Goal: Information Seeking & Learning: Learn about a topic

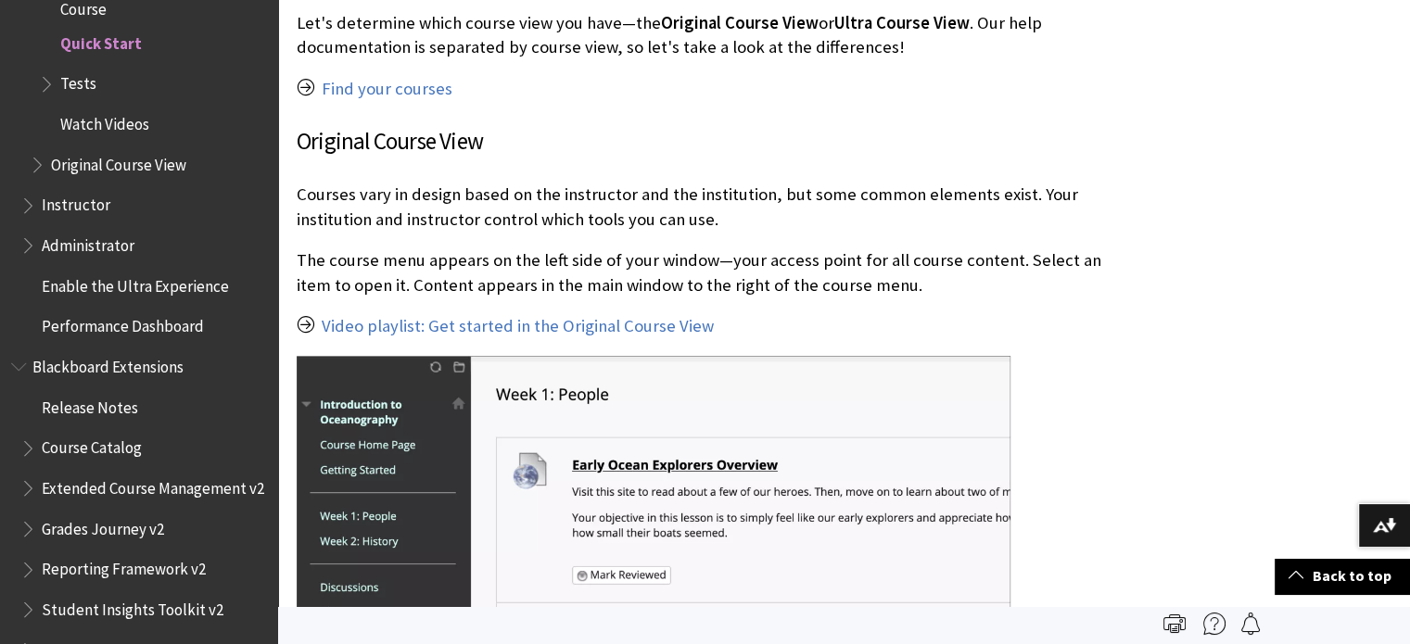
scroll to position [1792, 0]
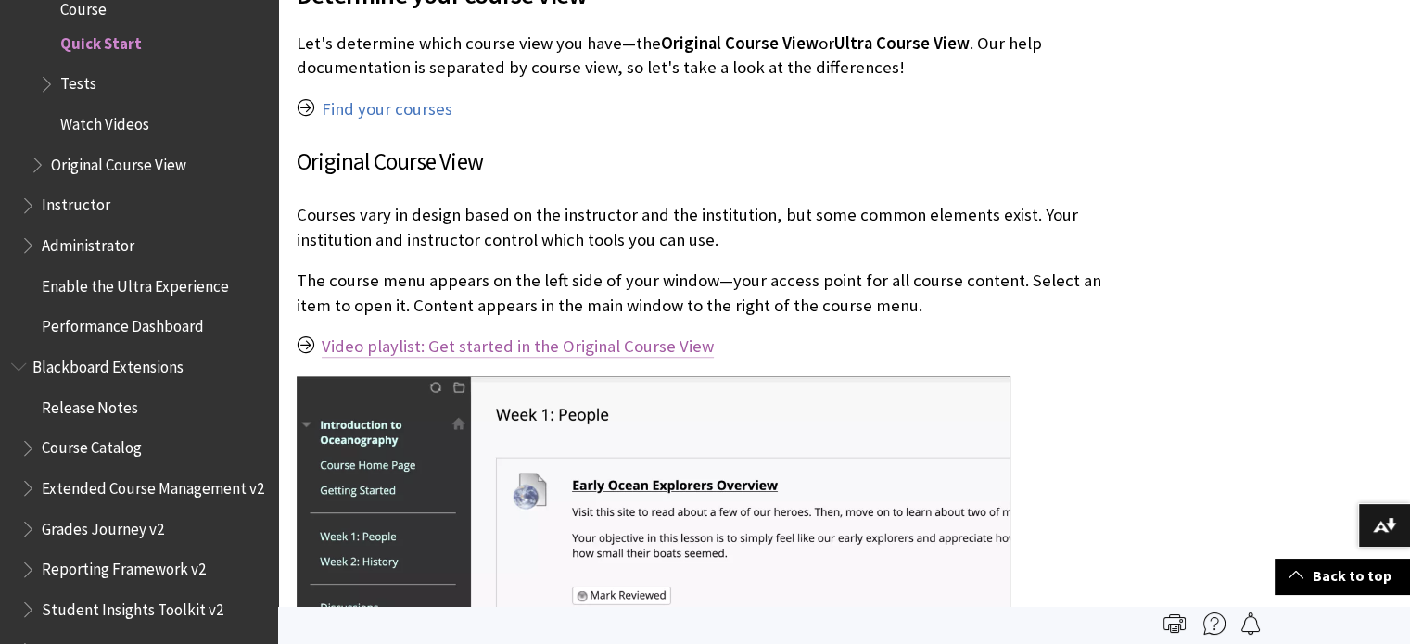
click at [643, 347] on link "Video playlist: Get started in the Original Course View" at bounding box center [518, 347] width 392 height 22
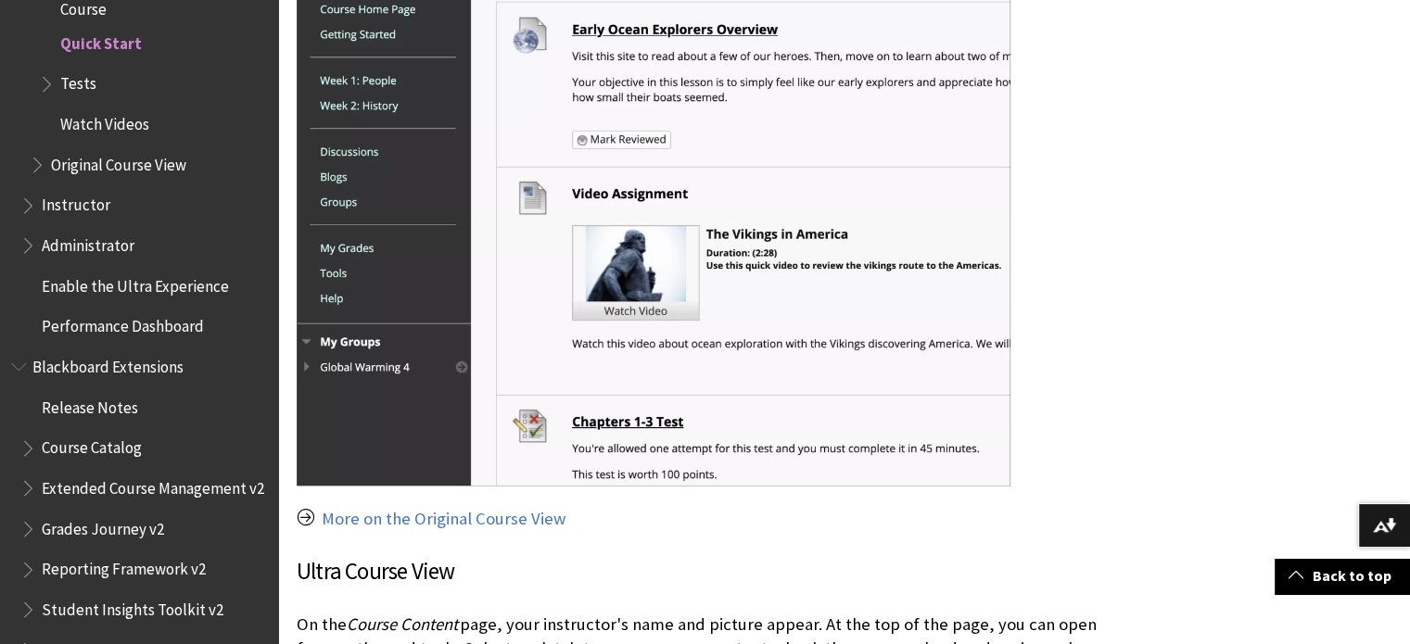
scroll to position [2268, 0]
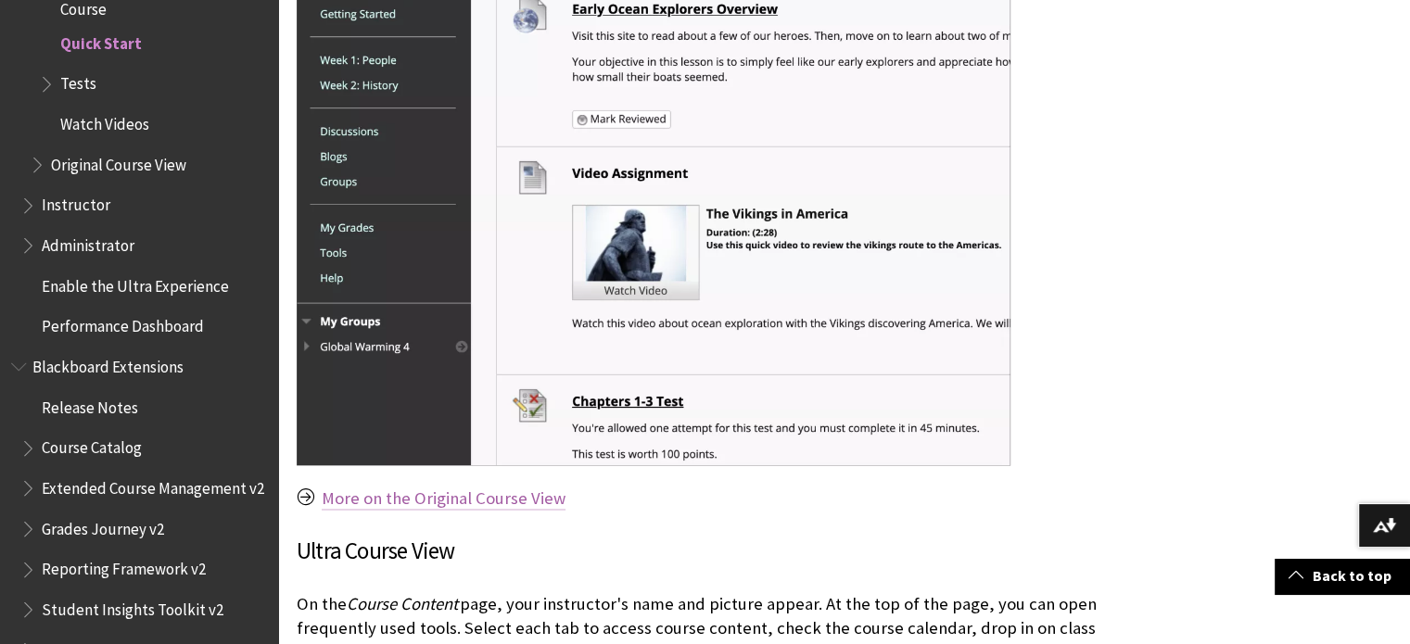
click at [529, 497] on link "More on the Original Course View" at bounding box center [444, 499] width 244 height 22
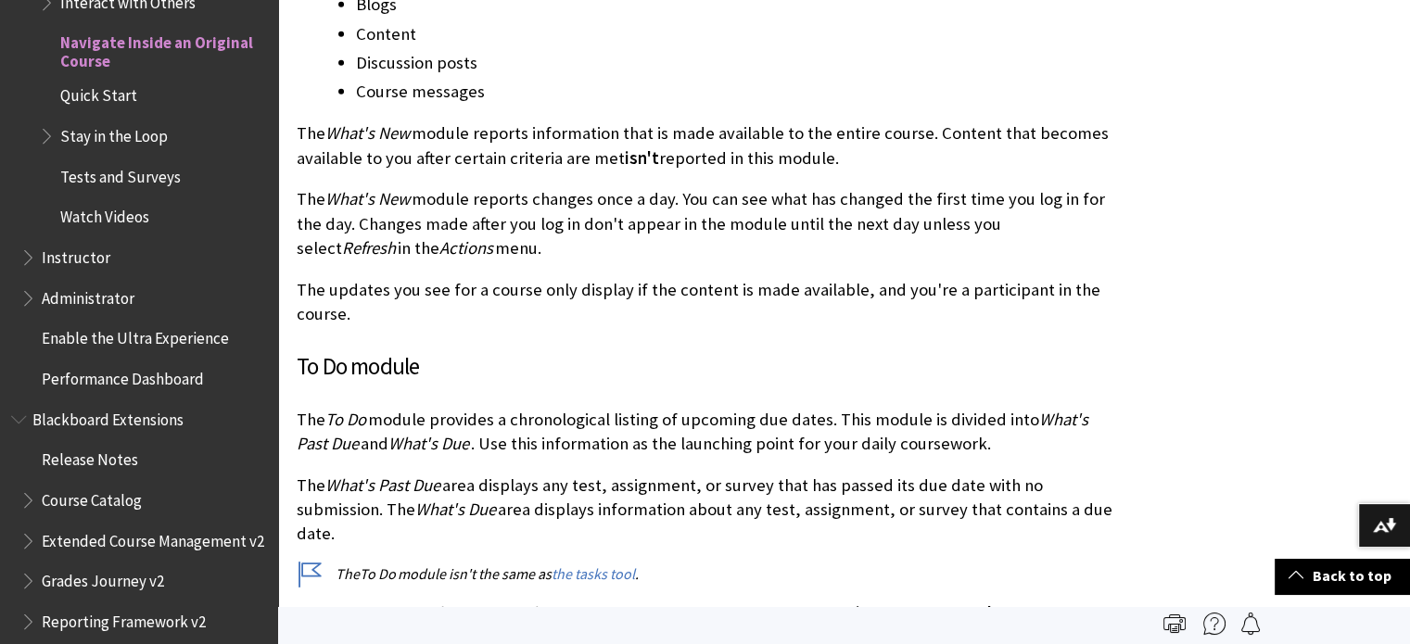
scroll to position [4904, 0]
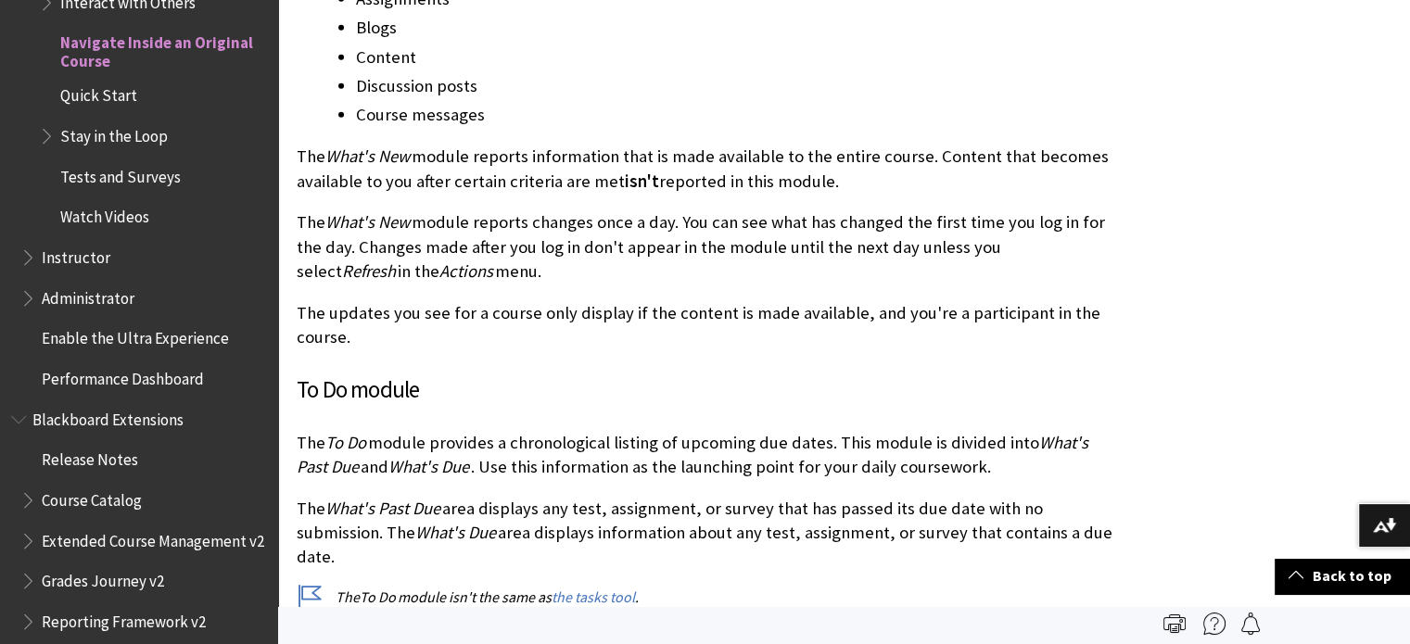
click at [82, 87] on span "Quick Start" at bounding box center [98, 93] width 77 height 25
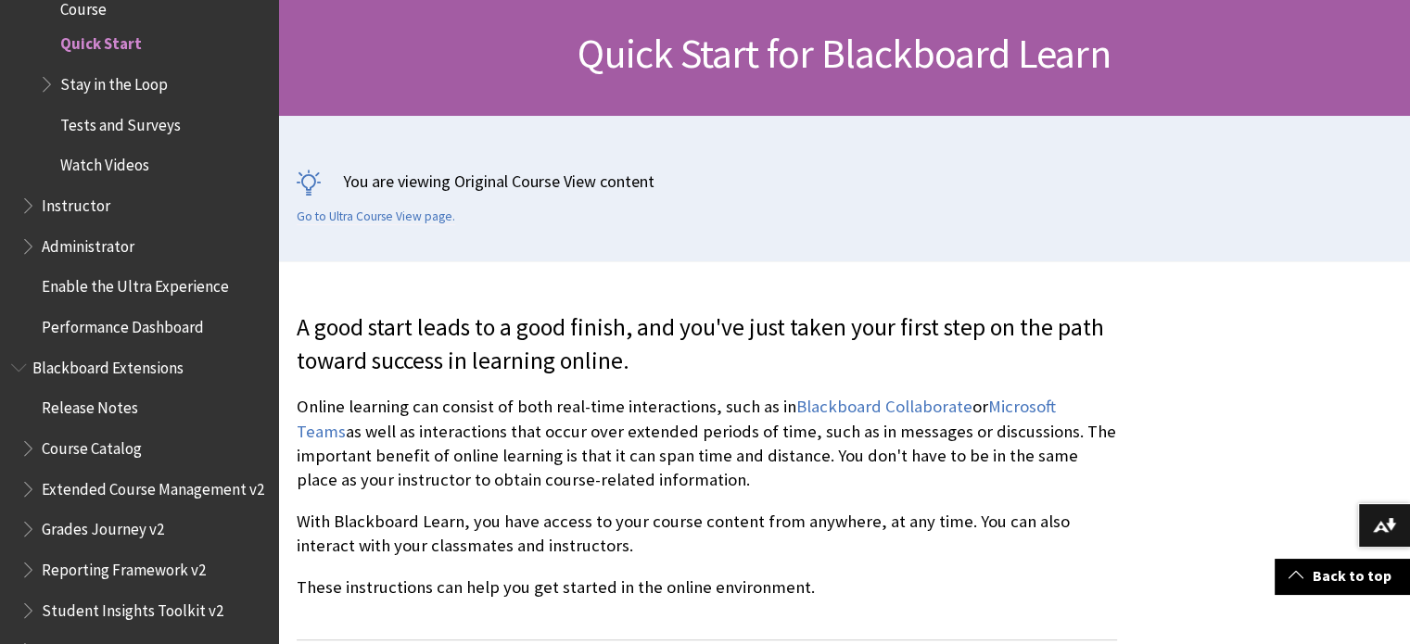
scroll to position [281, 0]
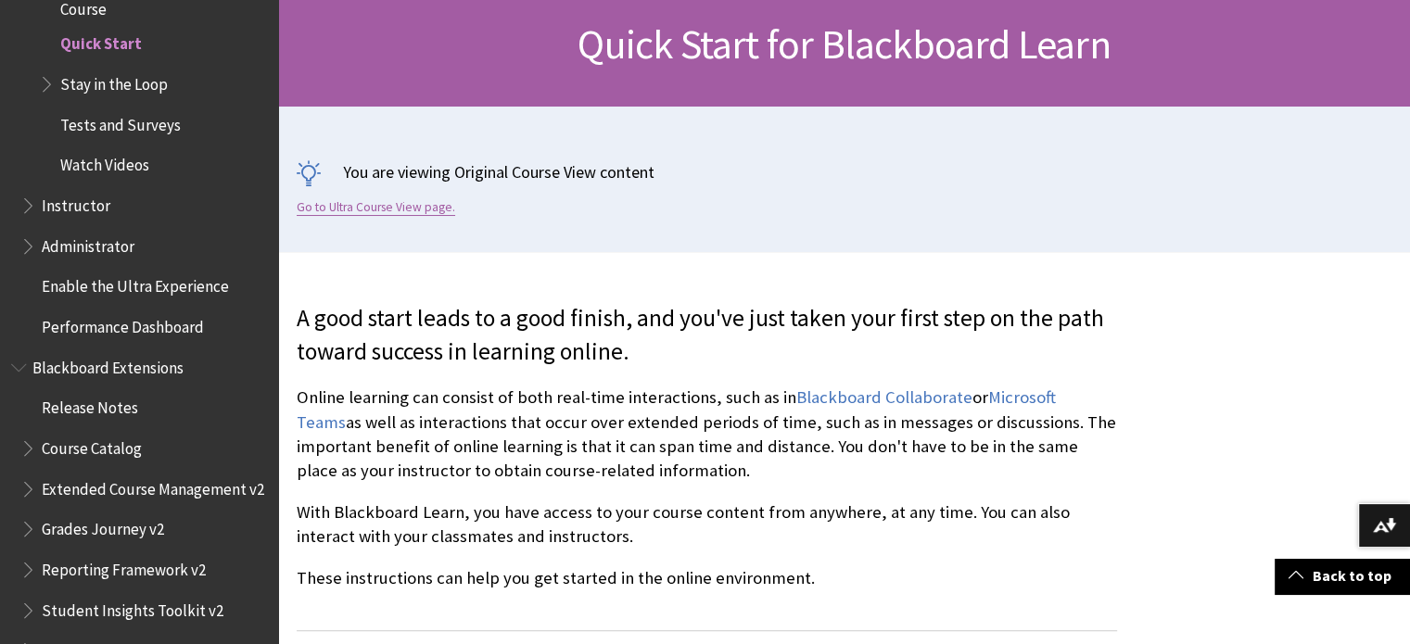
click at [429, 202] on link "Go to Ultra Course View page." at bounding box center [376, 207] width 159 height 17
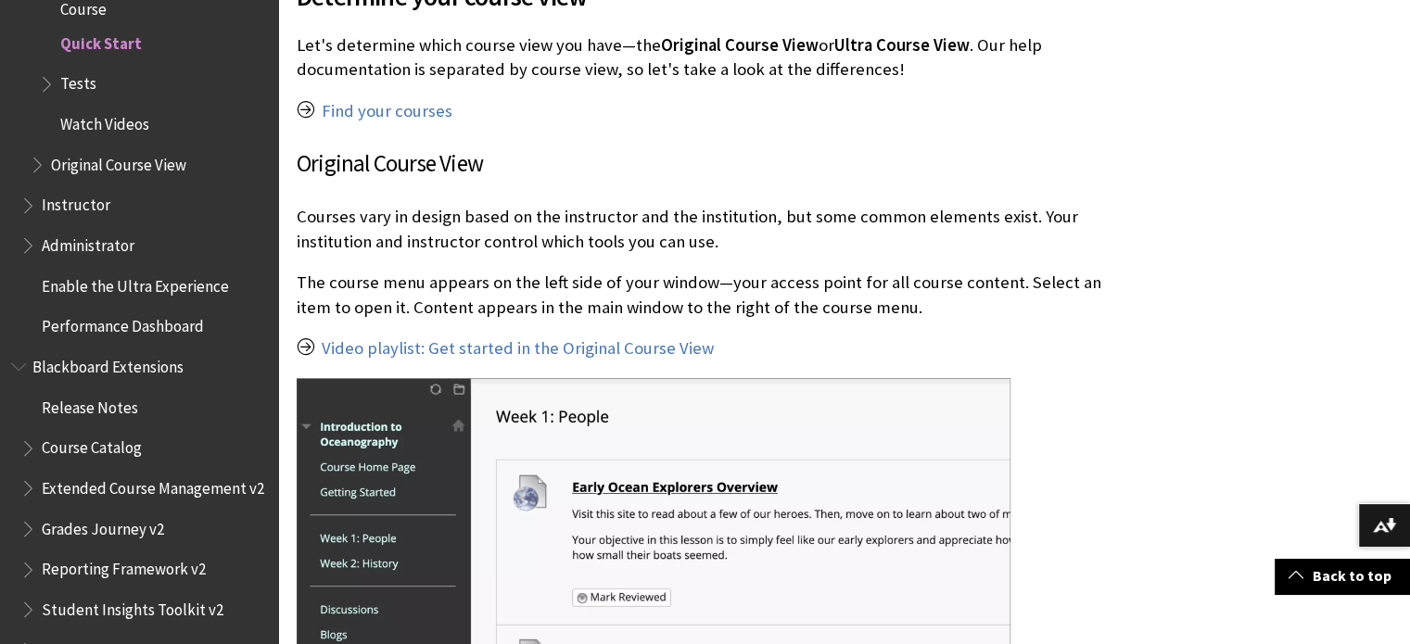
scroll to position [1799, 0]
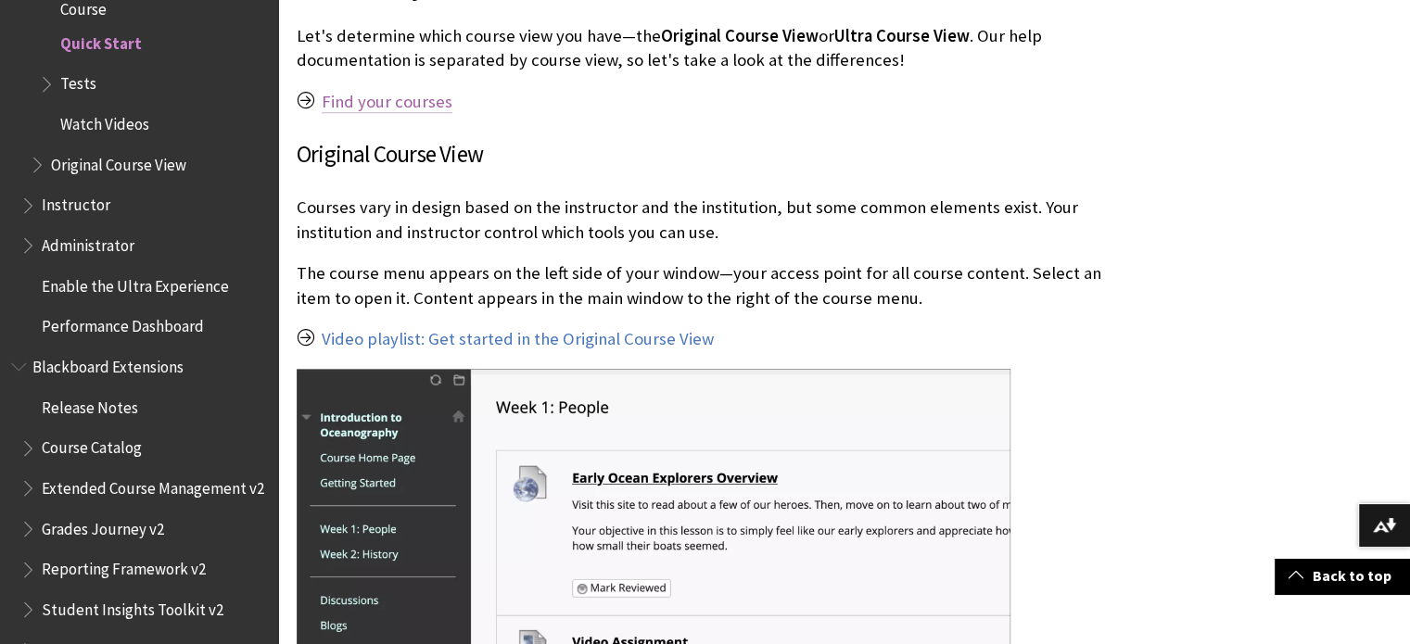
click at [387, 101] on link "Find your courses" at bounding box center [387, 102] width 131 height 22
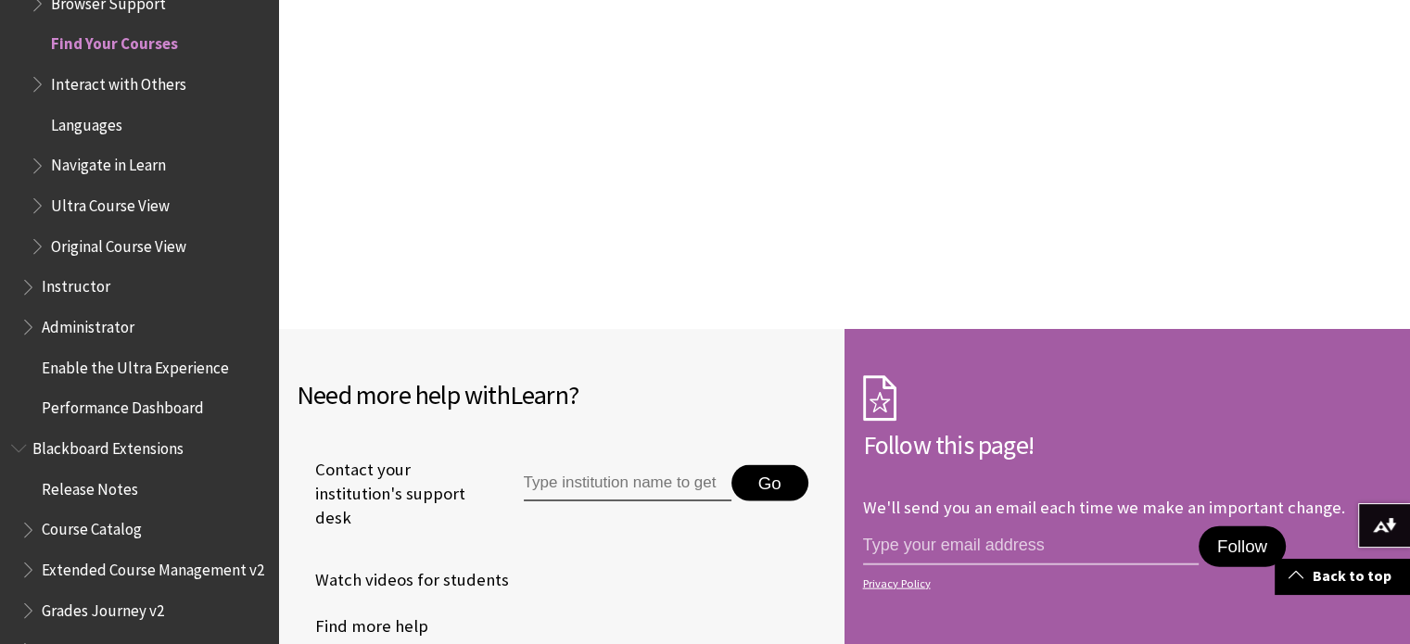
scroll to position [3879, 0]
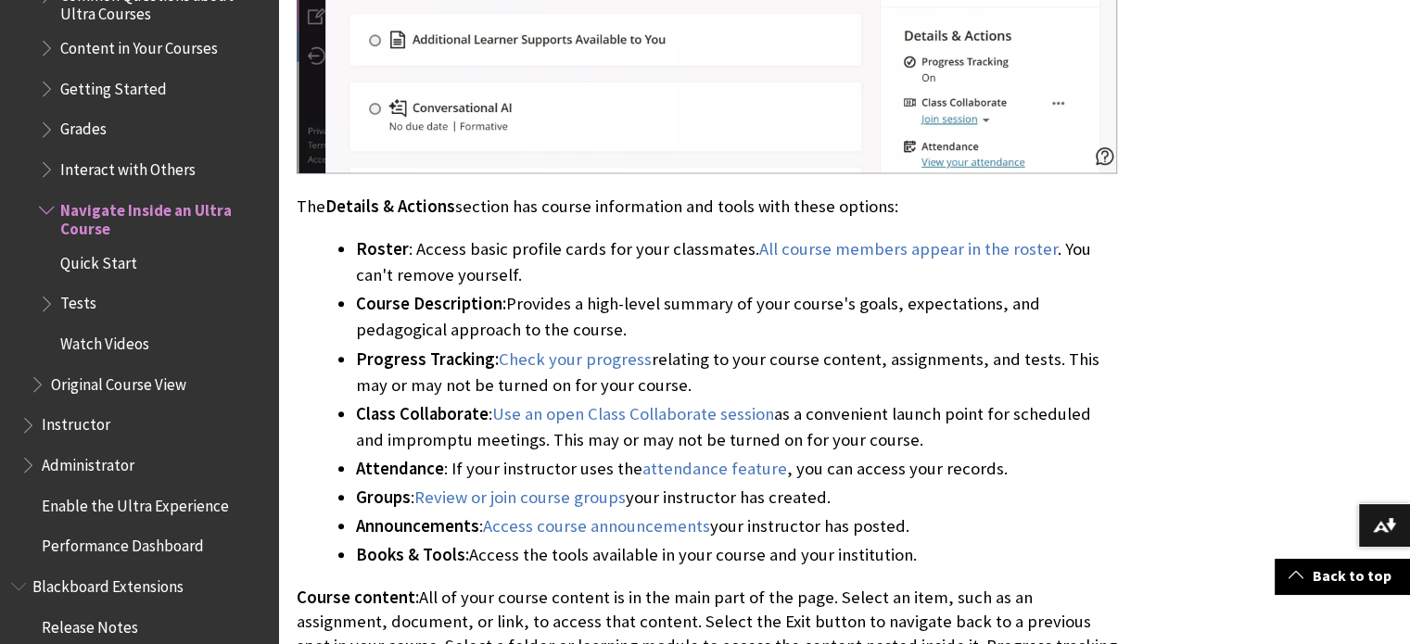
scroll to position [2407, 0]
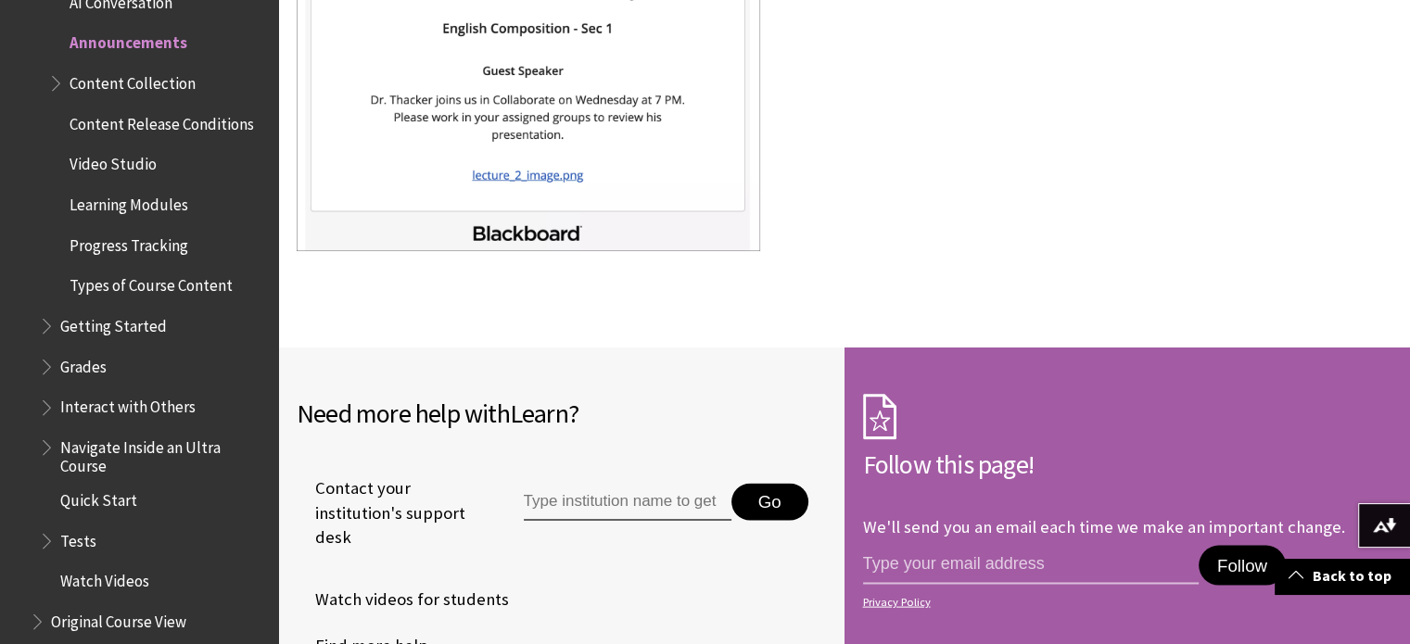
scroll to position [3820, 0]
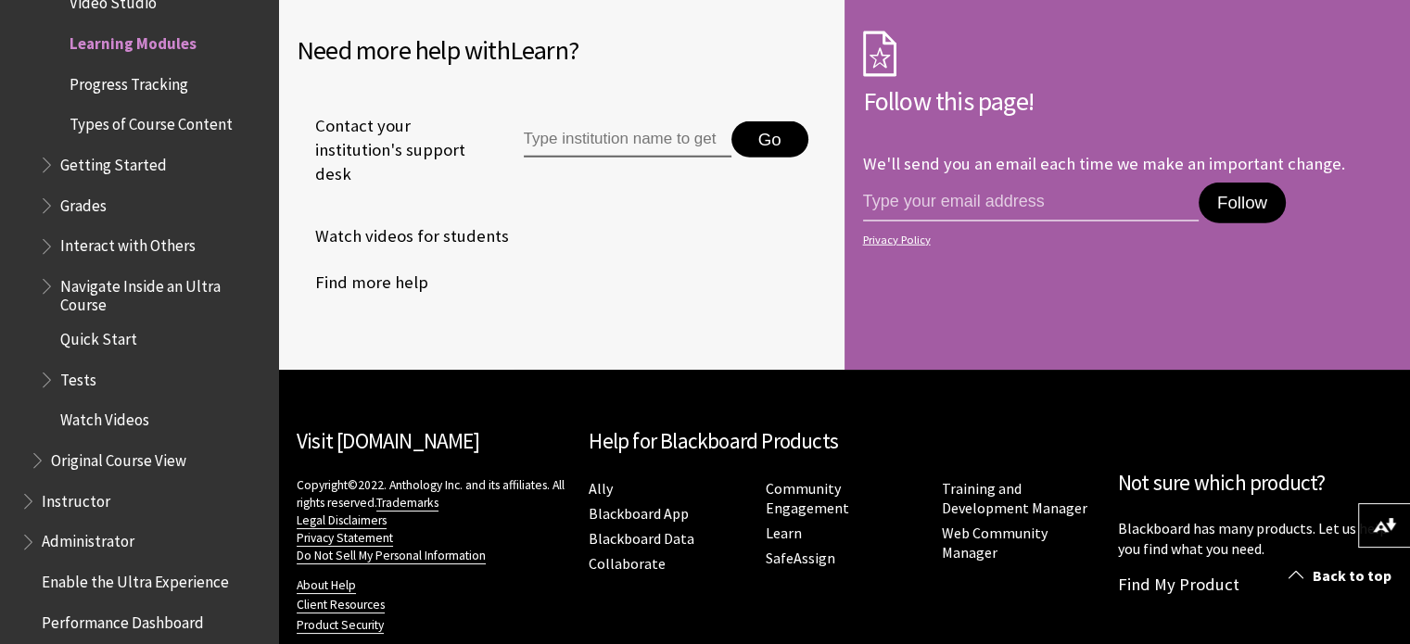
scroll to position [5304, 0]
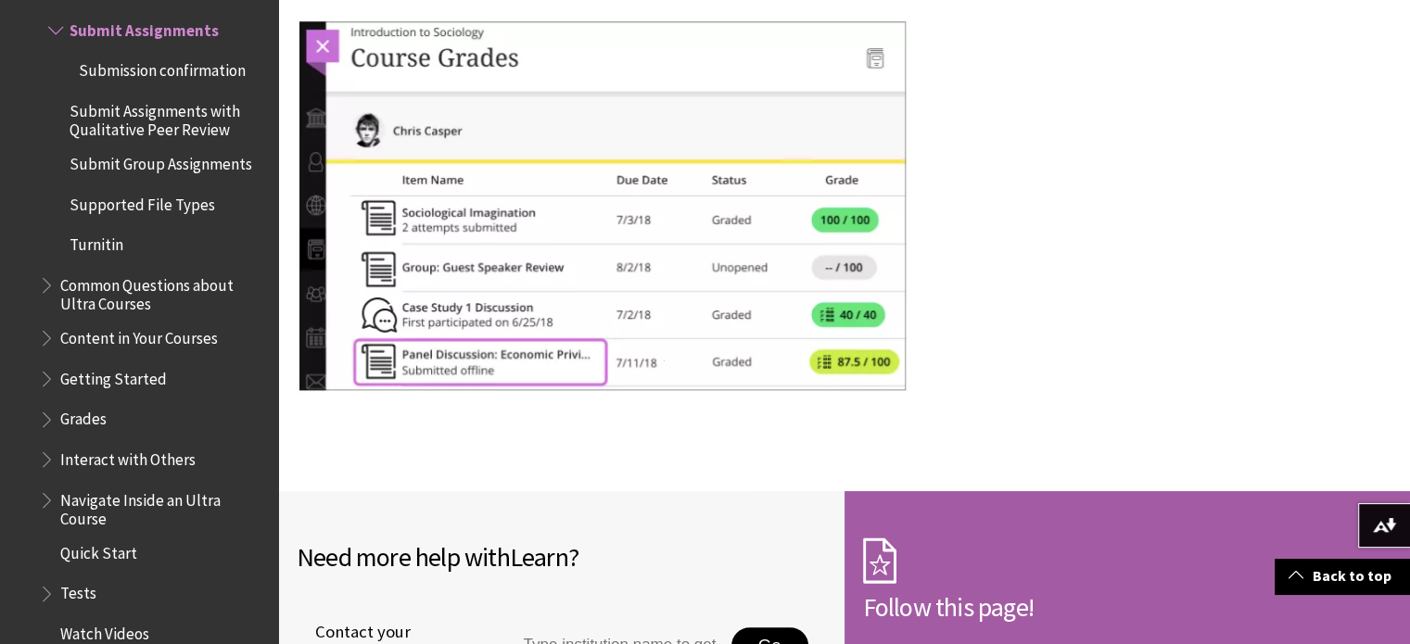
scroll to position [22839, 0]
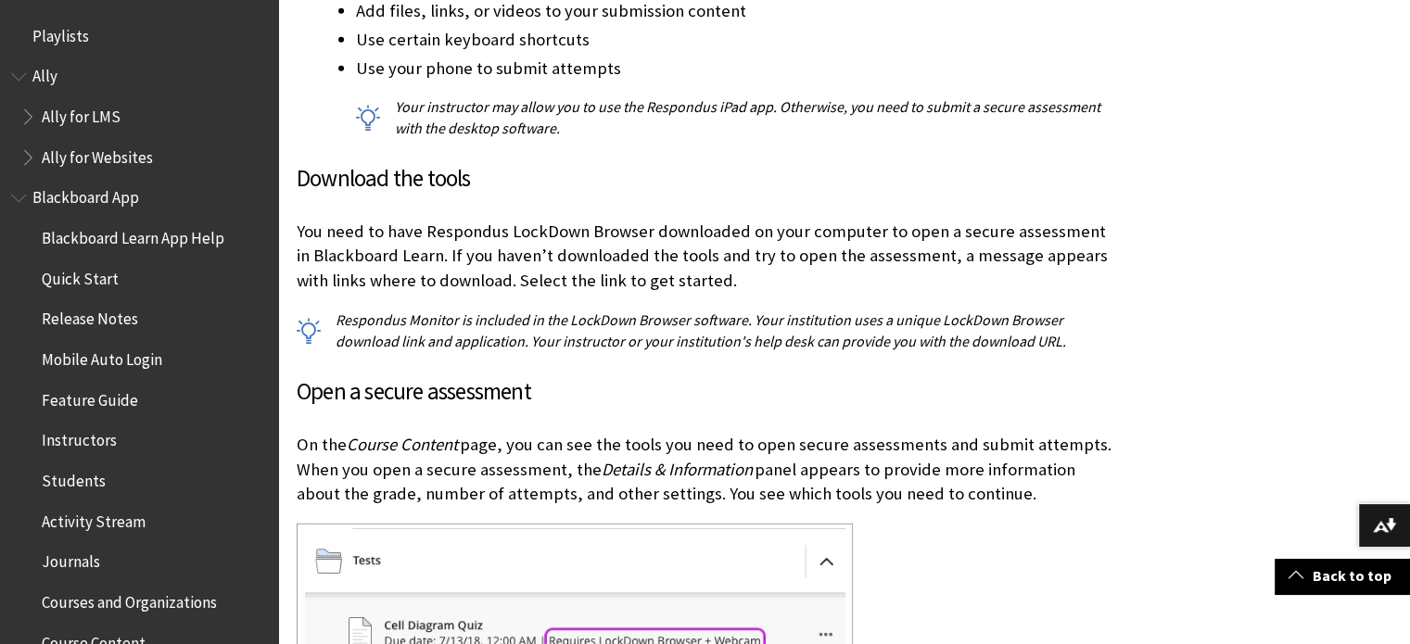
scroll to position [2559, 0]
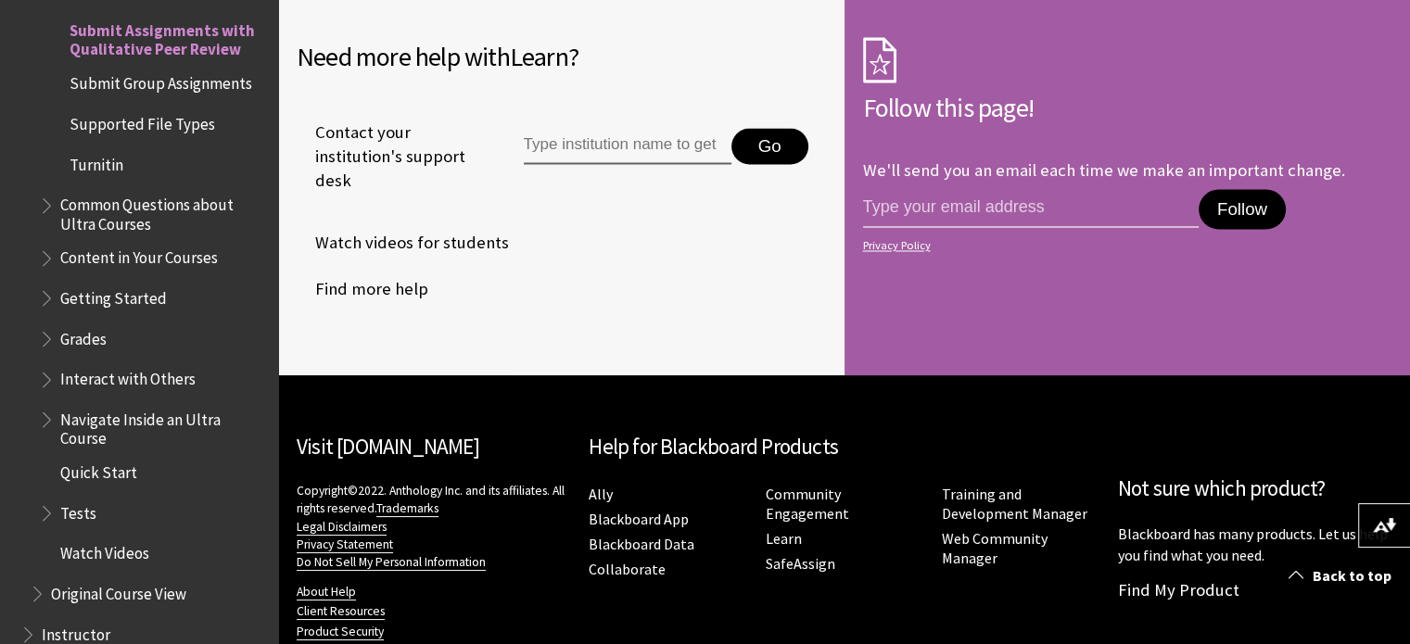
scroll to position [10258, 0]
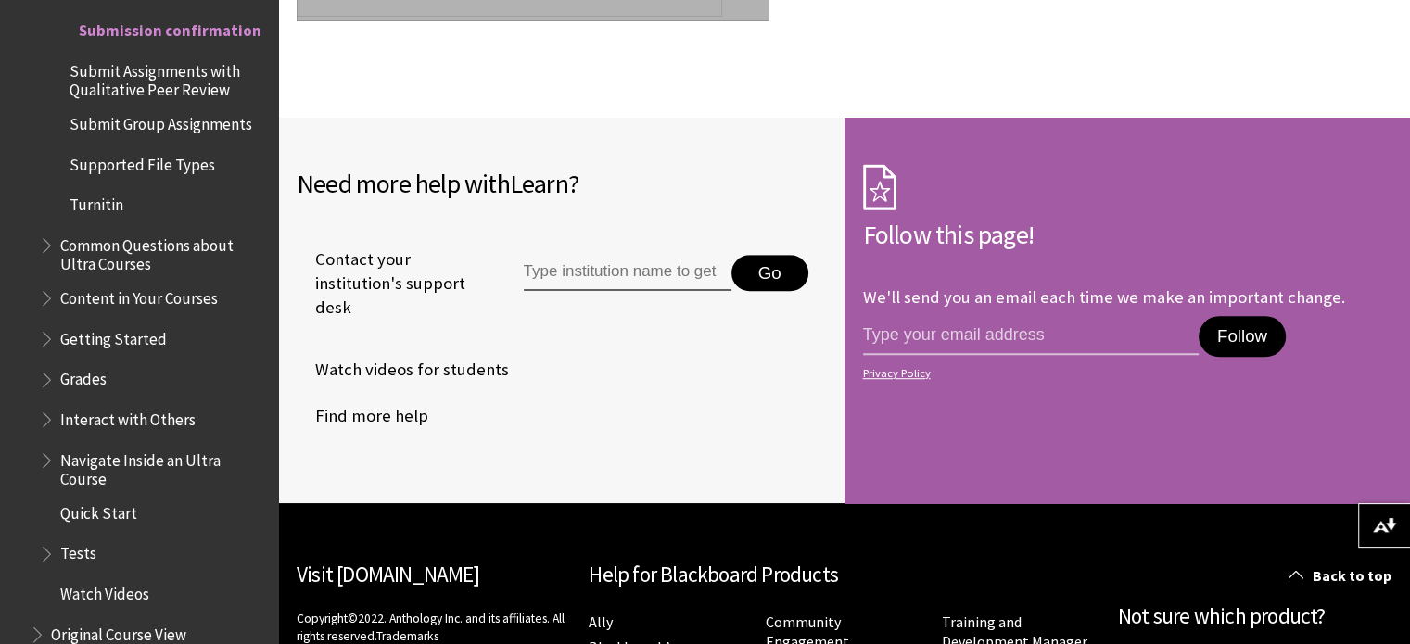
scroll to position [1251, 0]
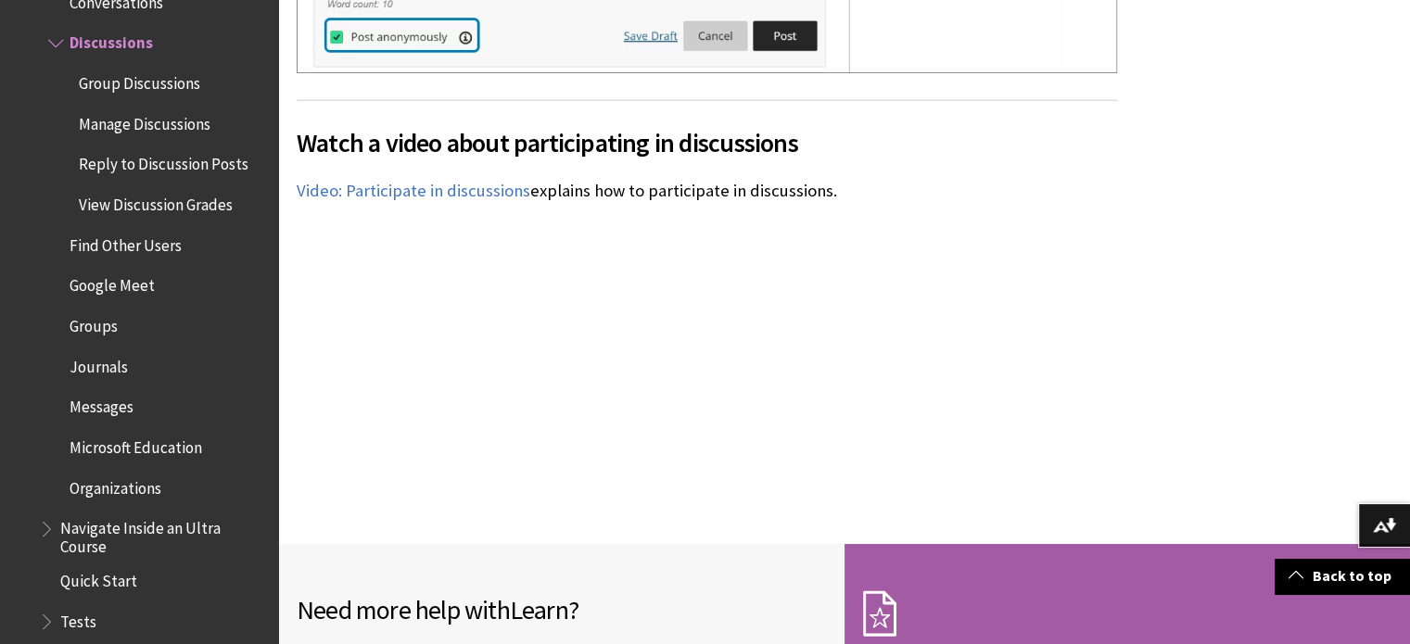
scroll to position [5418, 0]
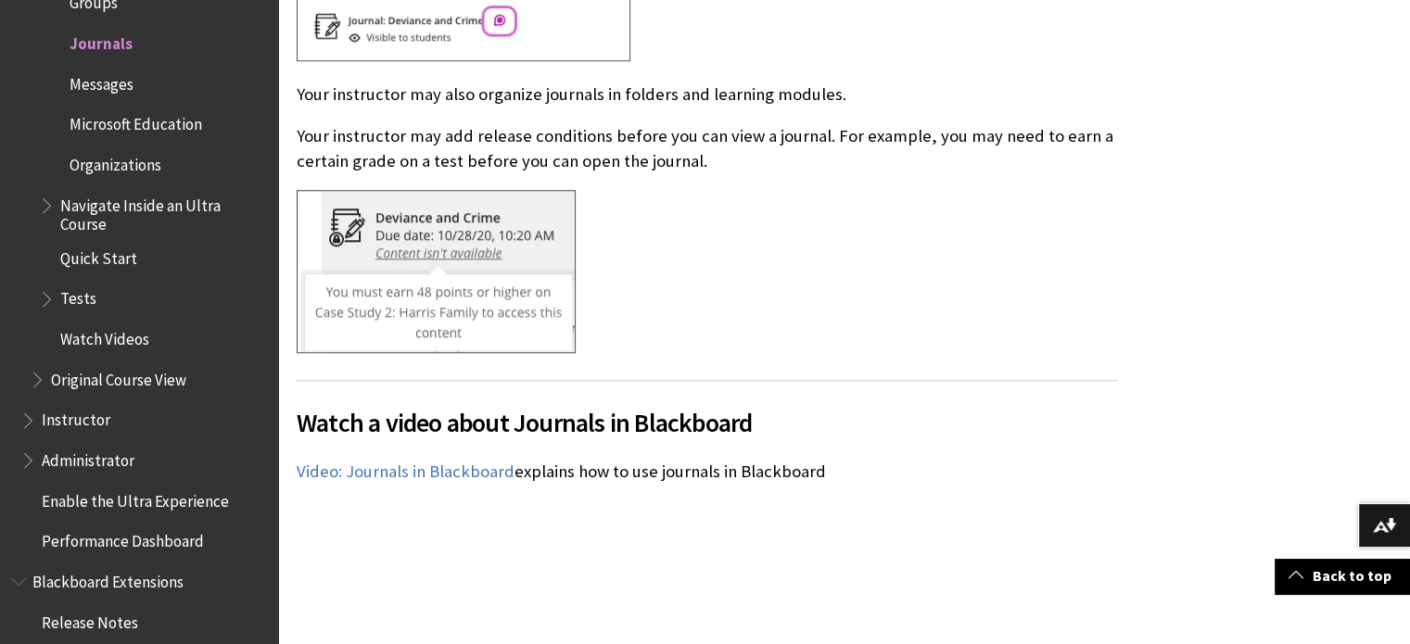
scroll to position [1543, 0]
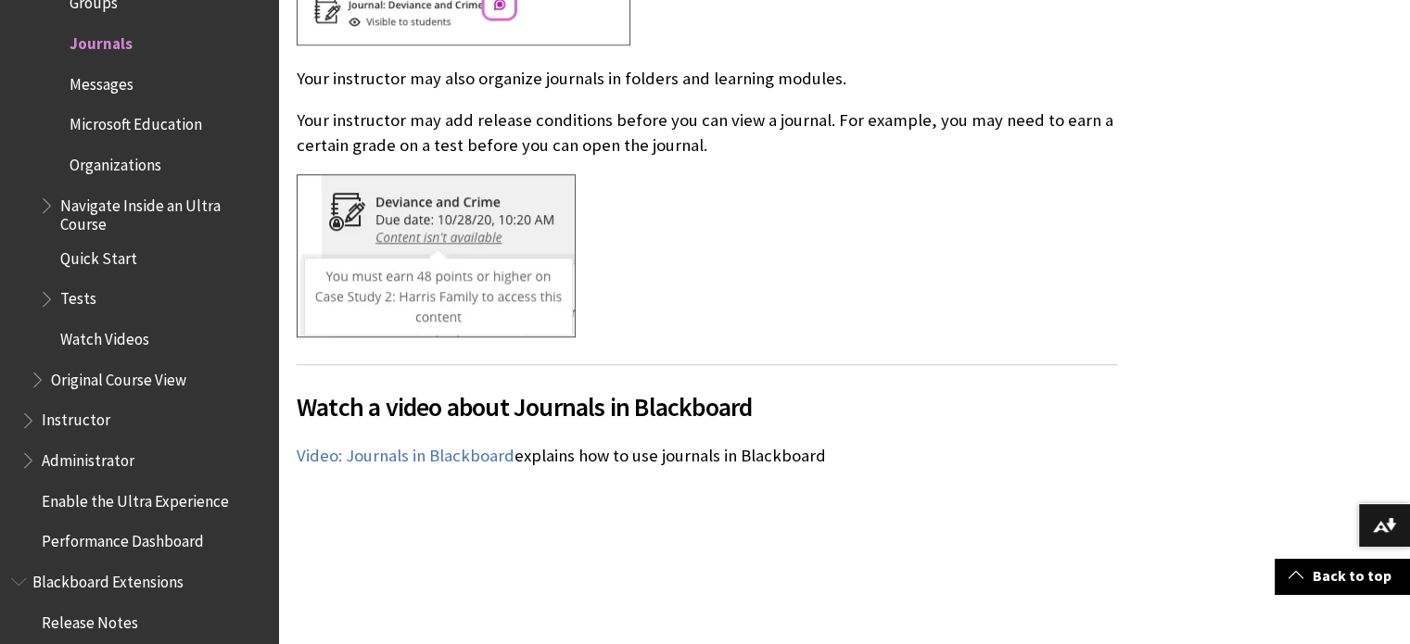
drag, startPoint x: 1405, startPoint y: 194, endPoint x: 1403, endPoint y: 222, distance: 27.9
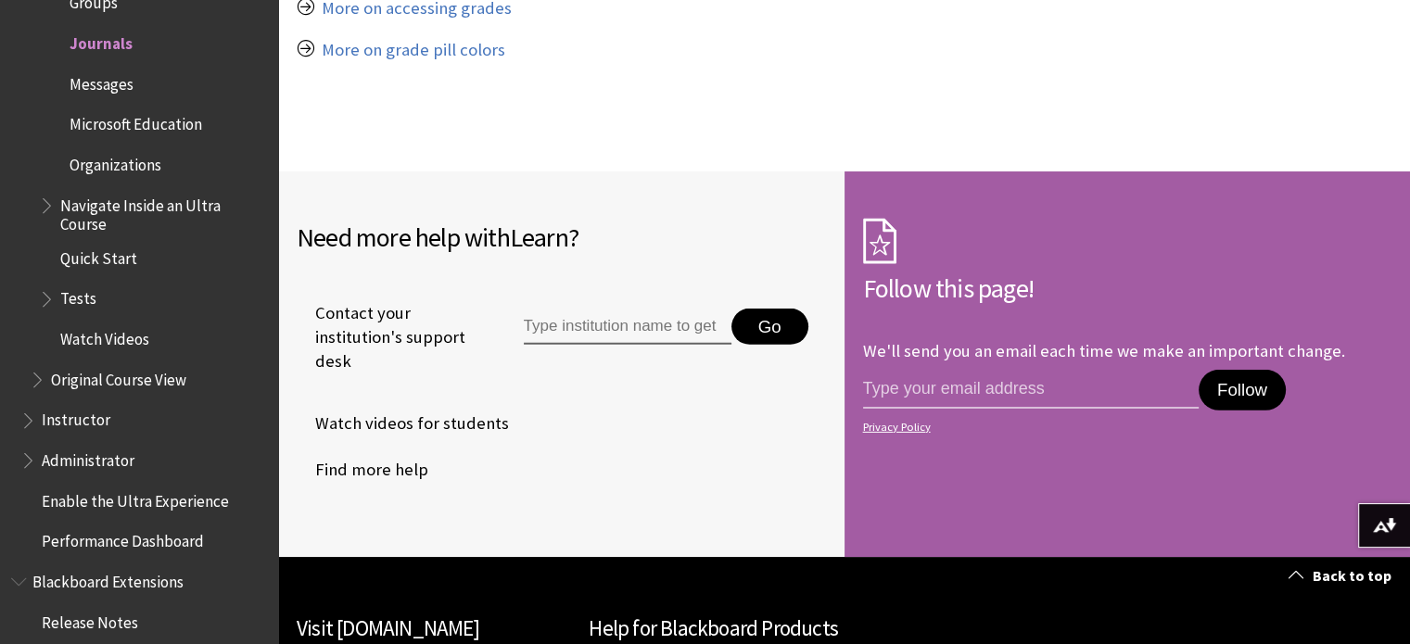
scroll to position [5732, 0]
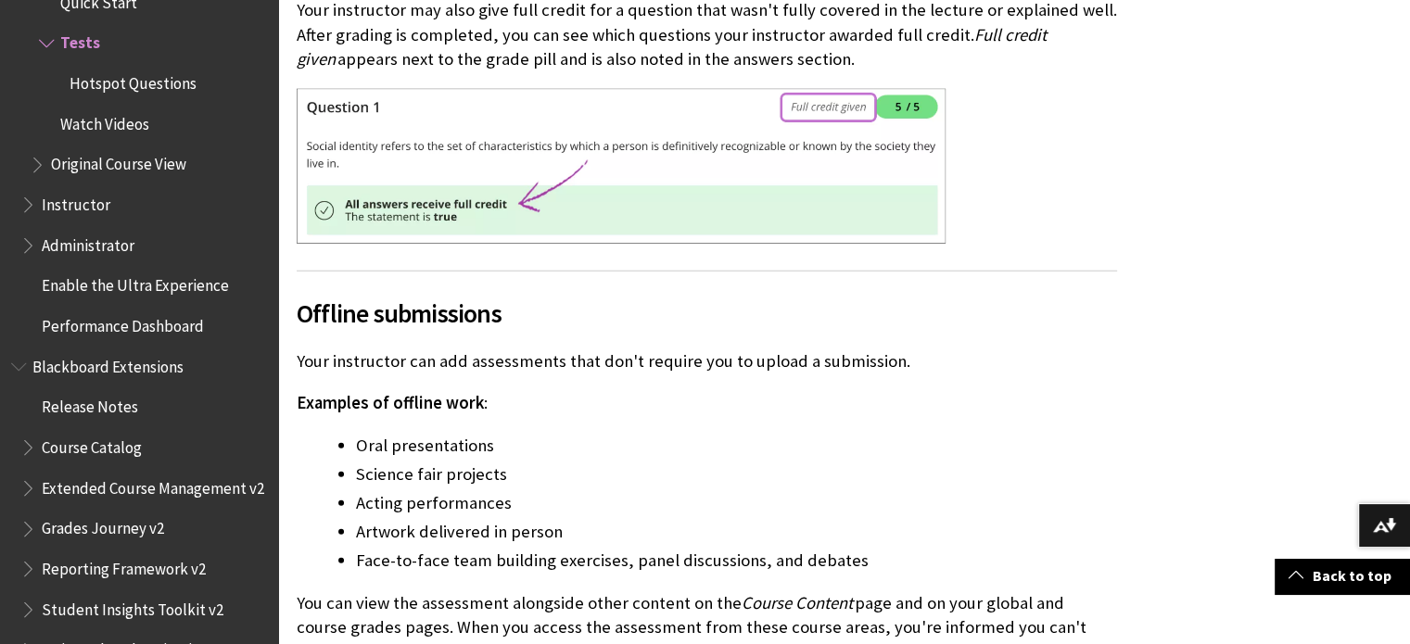
scroll to position [26314, 0]
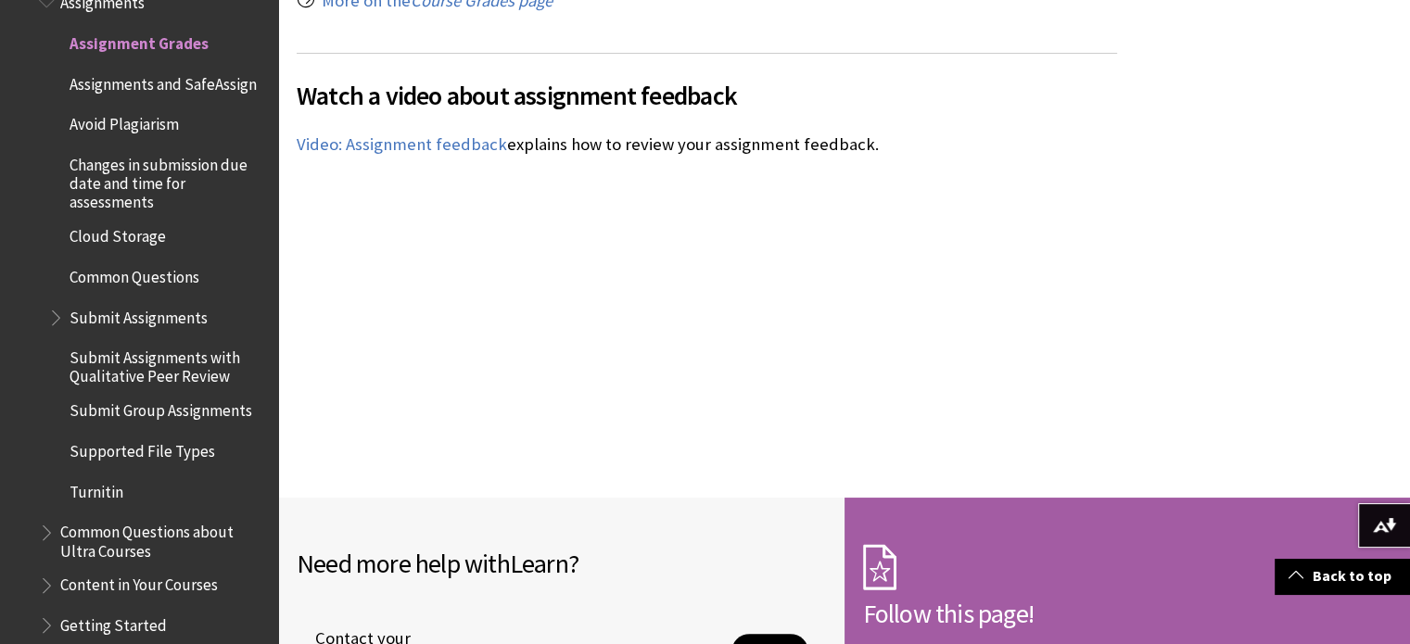
scroll to position [7324, 0]
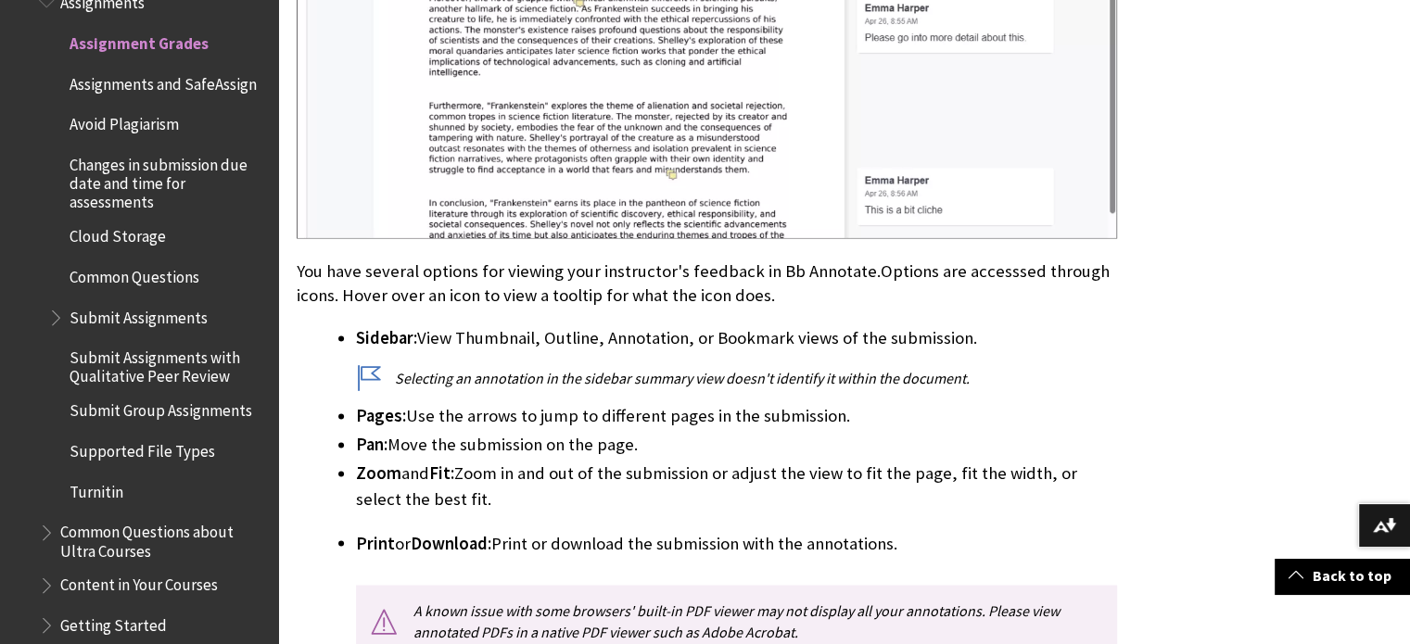
scroll to position [3018, 0]
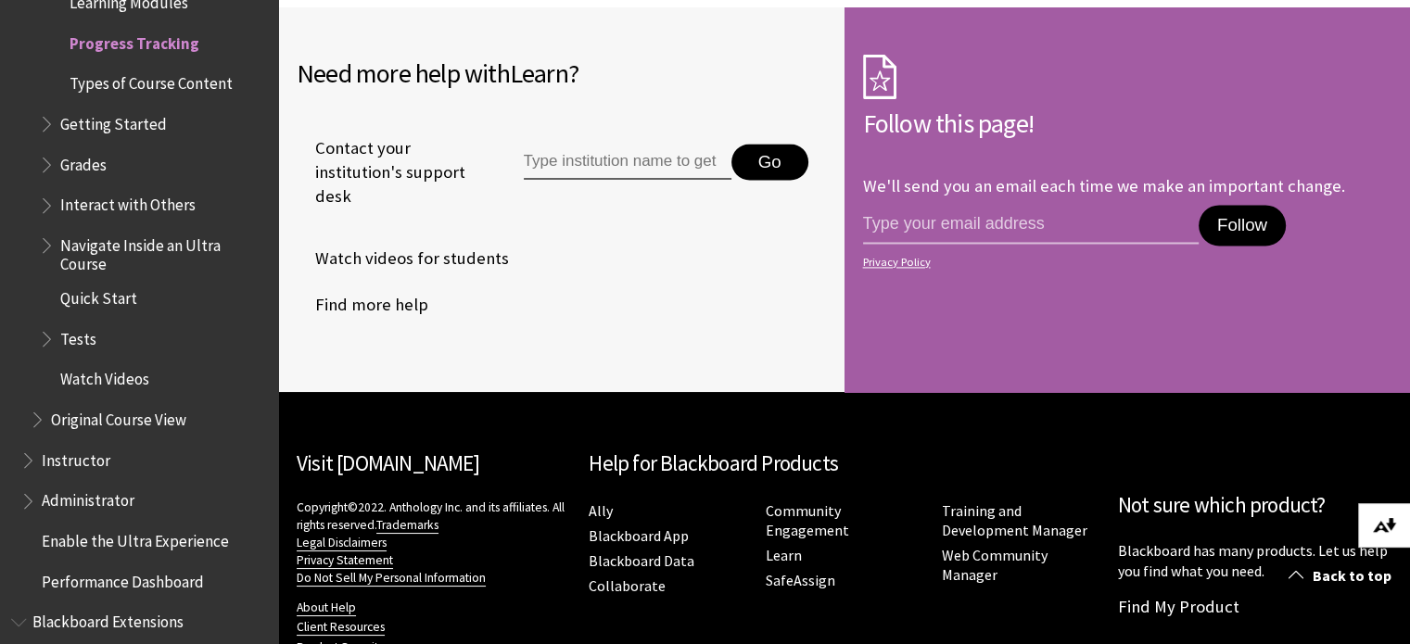
scroll to position [2727, 0]
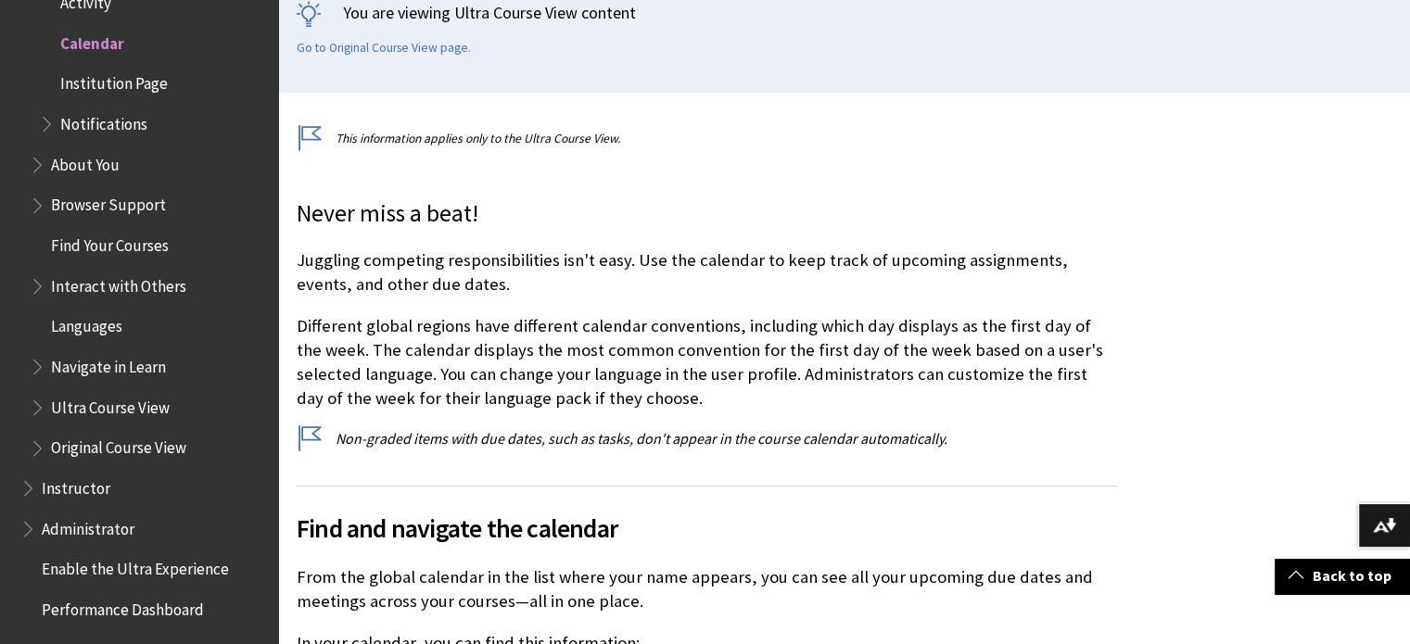
scroll to position [449, 0]
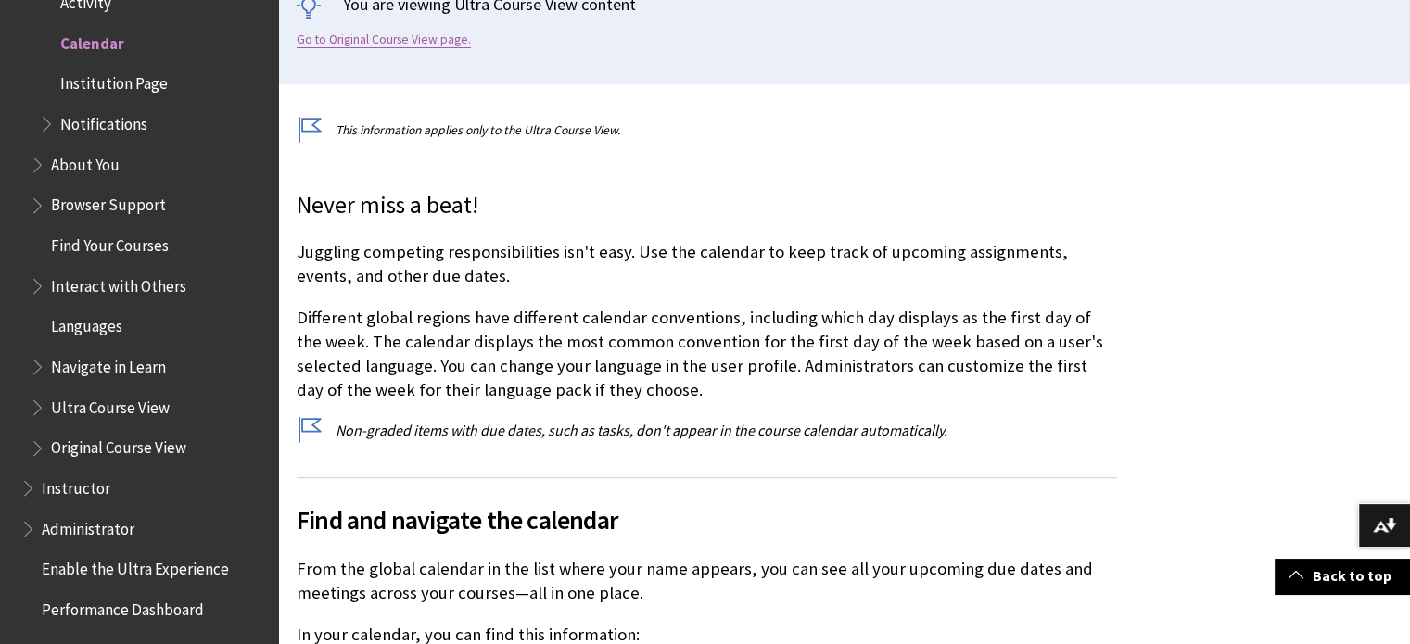
click at [375, 43] on link "Go to Original Course View page." at bounding box center [384, 40] width 174 height 17
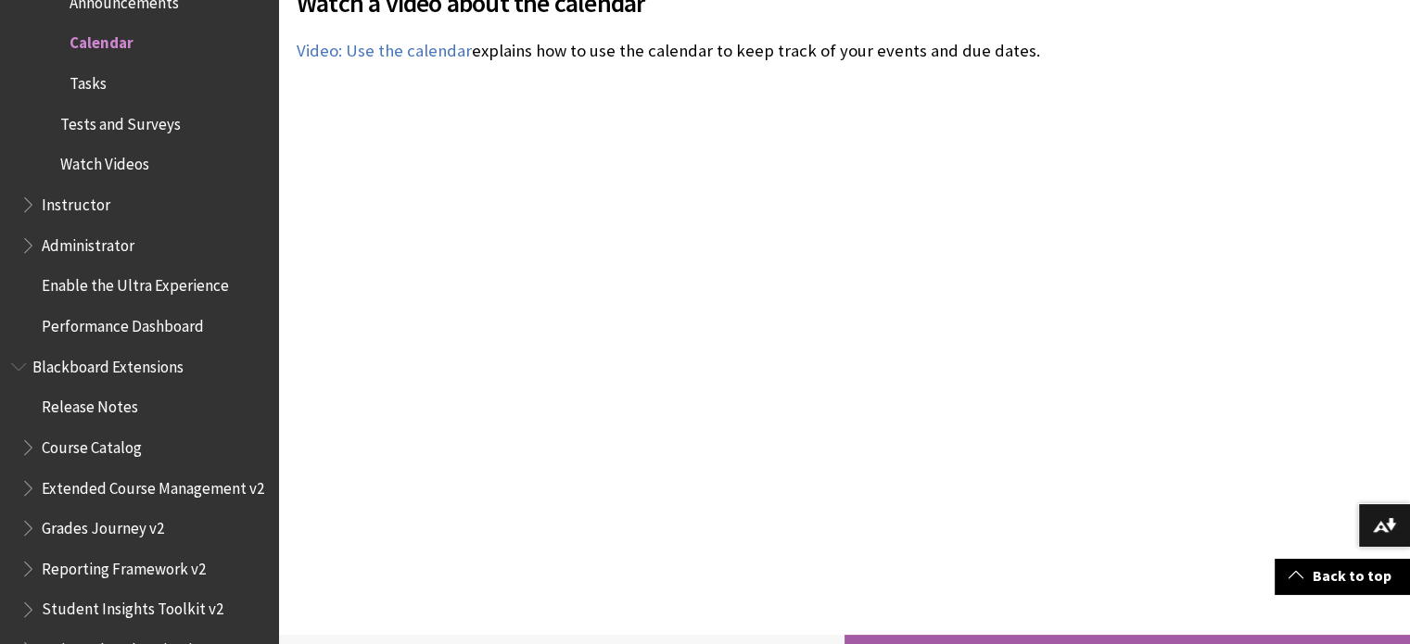
scroll to position [4878, 0]
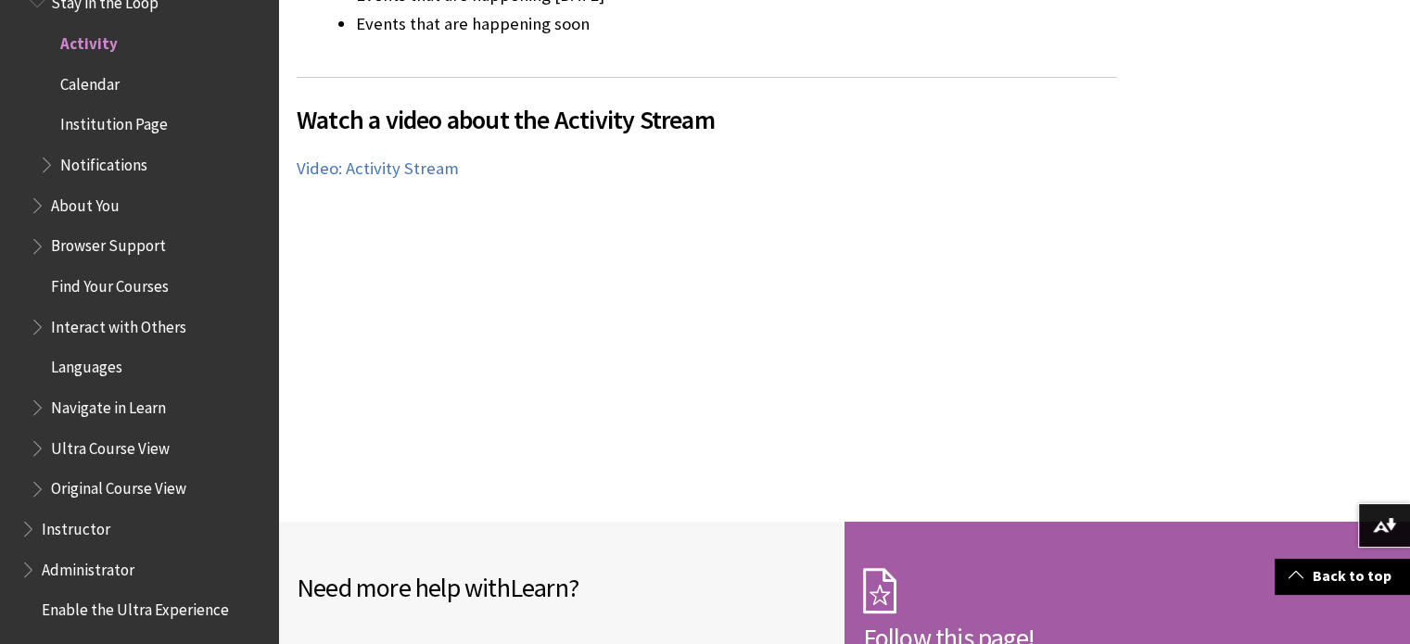
scroll to position [3779, 0]
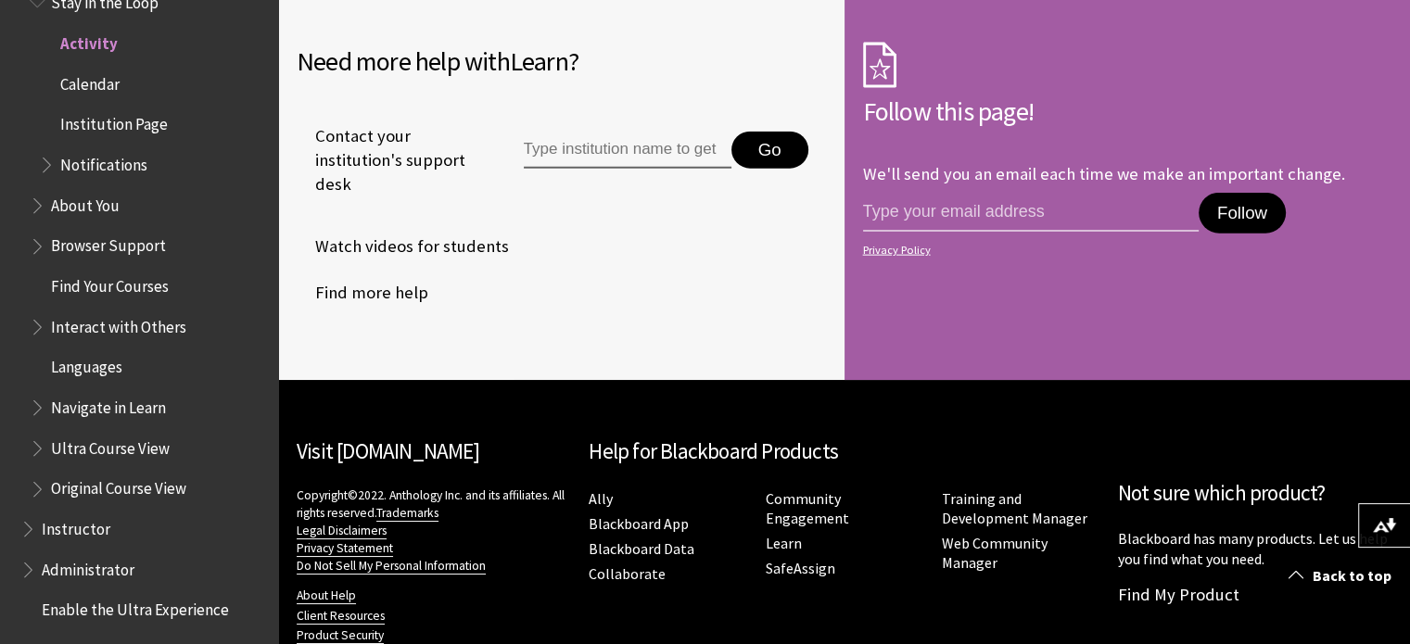
scroll to position [4364, 0]
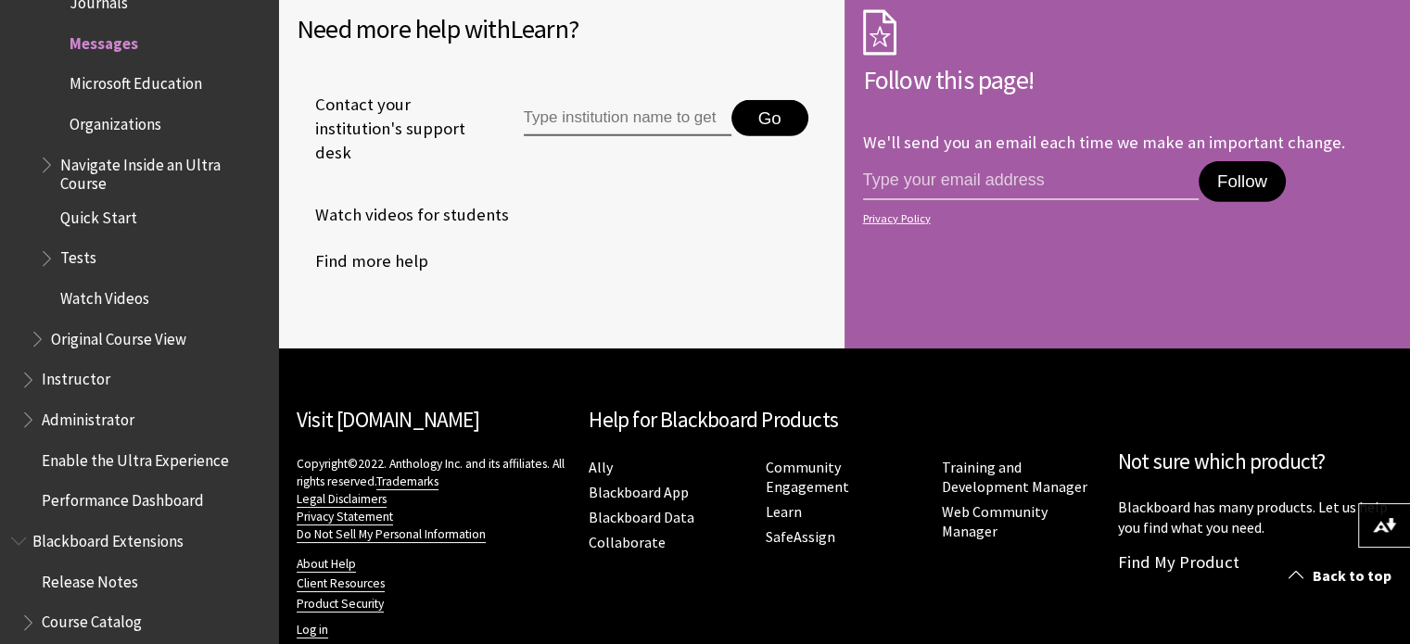
scroll to position [5937, 0]
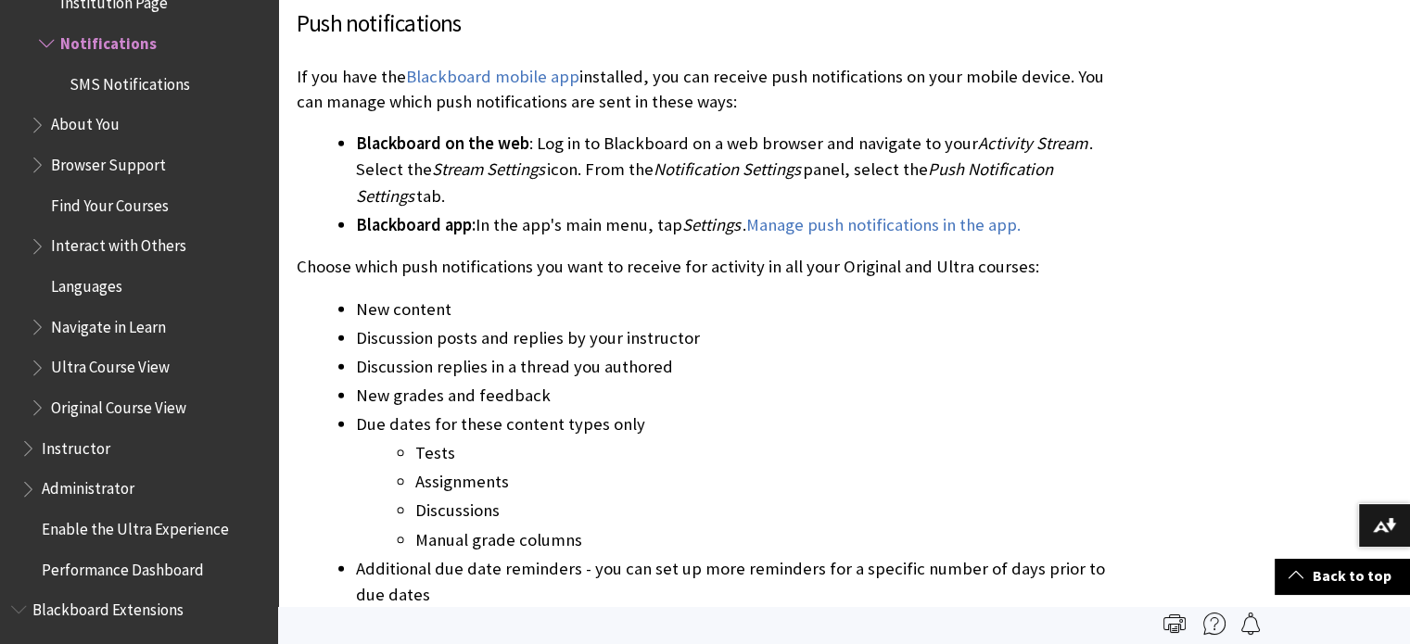
scroll to position [5258, 0]
